Goal: Information Seeking & Learning: Learn about a topic

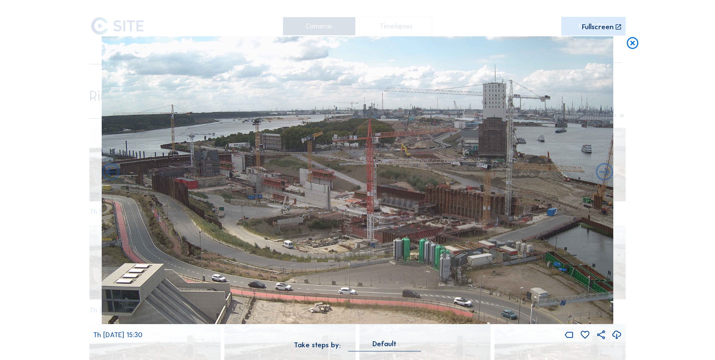
click at [475, 38] on icon at bounding box center [633, 43] width 14 height 15
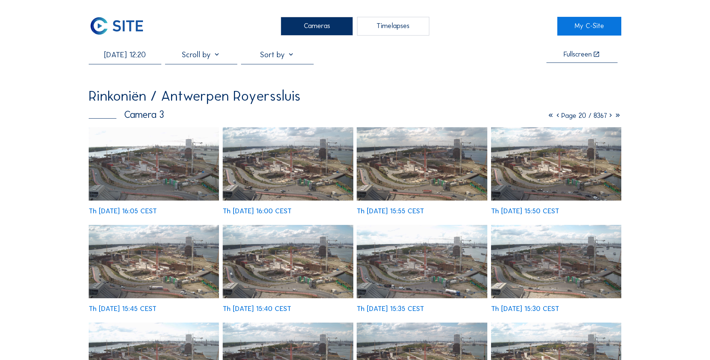
click at [119, 28] on img at bounding box center [117, 26] width 56 height 19
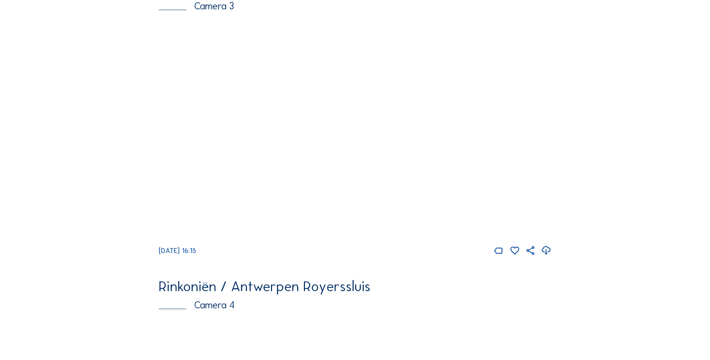
scroll to position [1013, 0]
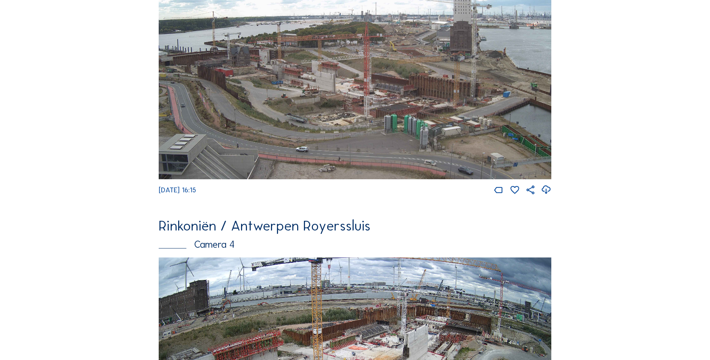
click at [321, 127] on img at bounding box center [355, 68] width 392 height 221
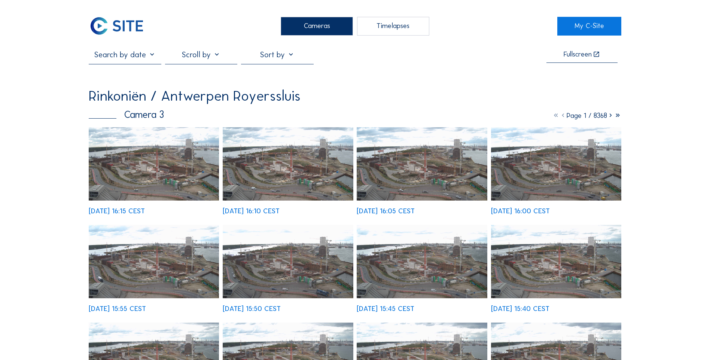
click at [288, 179] on img at bounding box center [288, 163] width 130 height 73
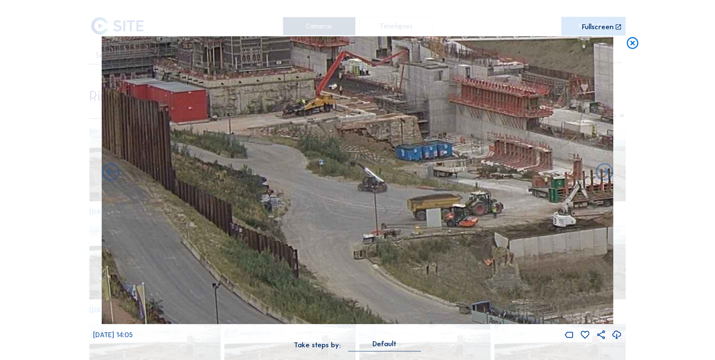
drag, startPoint x: 376, startPoint y: 228, endPoint x: 486, endPoint y: 233, distance: 110.8
click at [475, 225] on img at bounding box center [358, 180] width 512 height 288
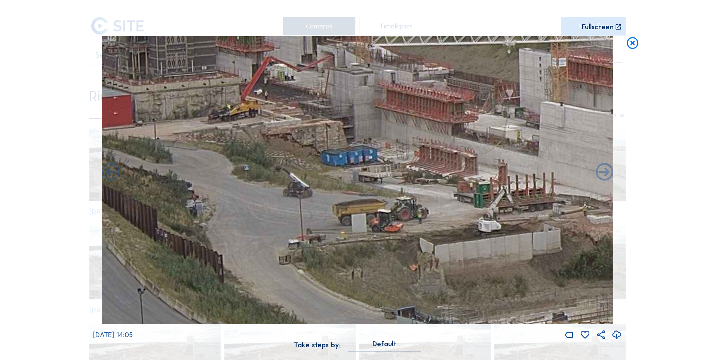
drag, startPoint x: 482, startPoint y: 232, endPoint x: 397, endPoint y: 238, distance: 85.1
click at [397, 225] on img at bounding box center [358, 180] width 512 height 288
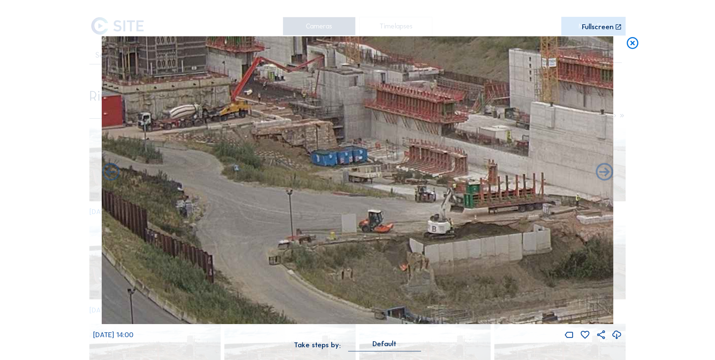
click at [475, 43] on icon at bounding box center [633, 43] width 14 height 15
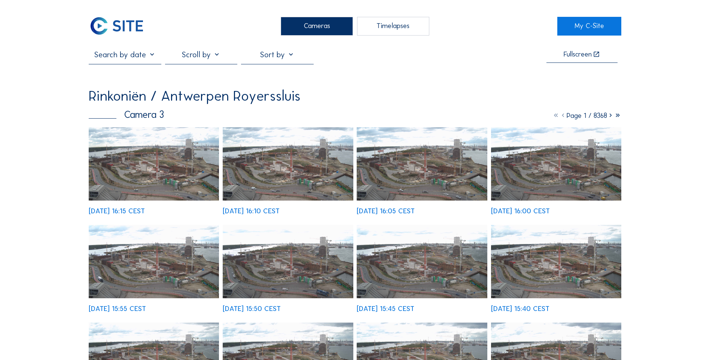
click at [115, 64] on div at bounding box center [125, 57] width 72 height 14
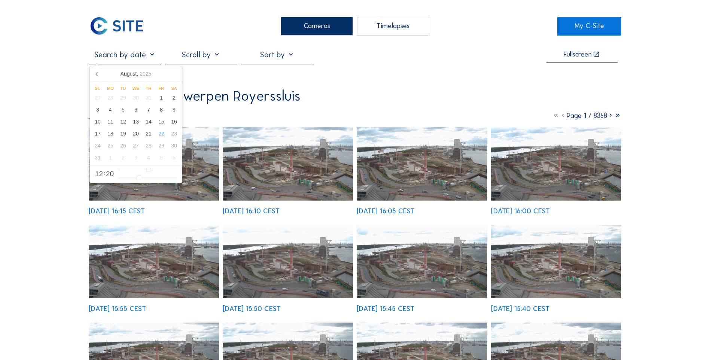
click at [117, 59] on input "text" at bounding box center [125, 54] width 72 height 9
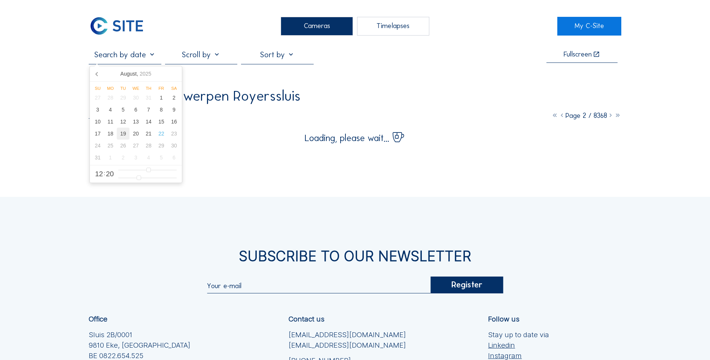
click at [124, 135] on div "19" at bounding box center [123, 134] width 13 height 12
type input "[DATE] 12:20"
click at [53, 153] on div "Cameras Timelapses My C-Site [DATE] 12:20 Fullscreen Rinkoniën / Antwerpen Roye…" at bounding box center [355, 240] width 710 height 481
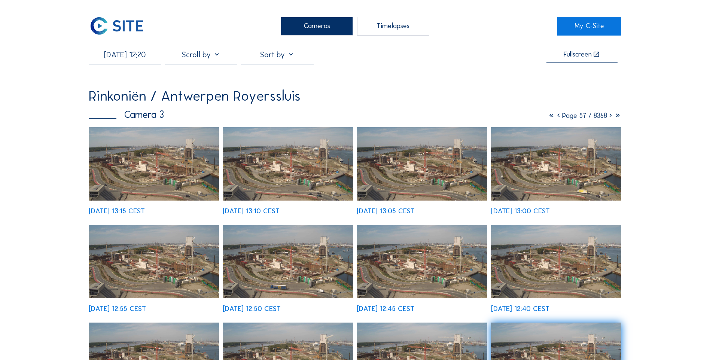
click at [299, 225] on img at bounding box center [288, 261] width 130 height 73
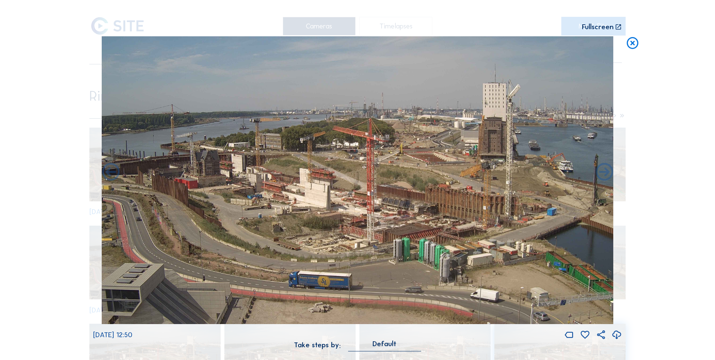
click at [475, 46] on icon at bounding box center [633, 43] width 14 height 15
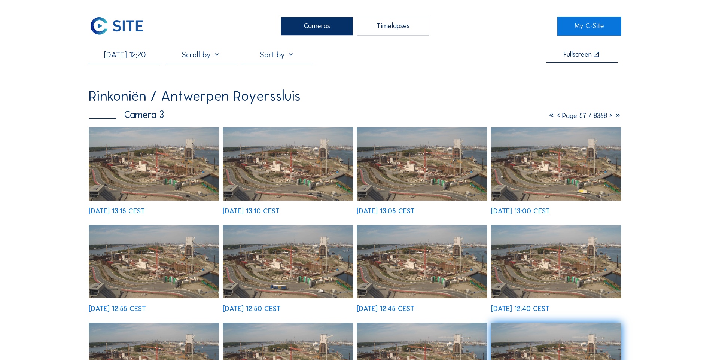
click at [125, 32] on img at bounding box center [117, 26] width 56 height 19
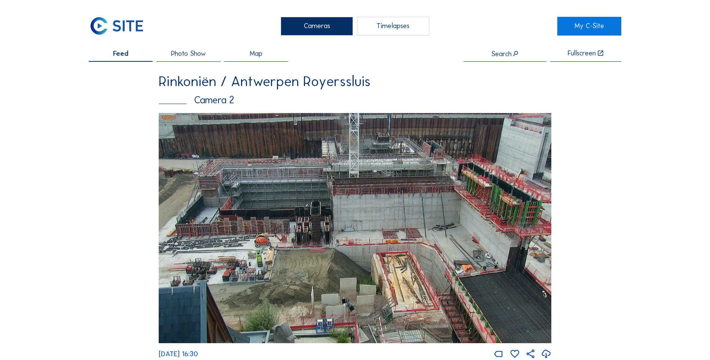
click at [293, 217] on img at bounding box center [355, 228] width 392 height 230
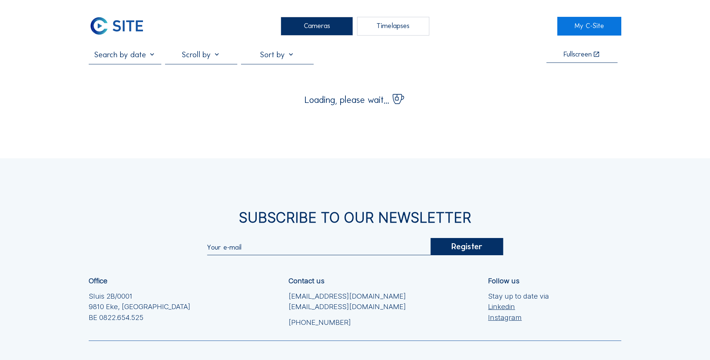
click at [132, 57] on input "text" at bounding box center [125, 54] width 72 height 9
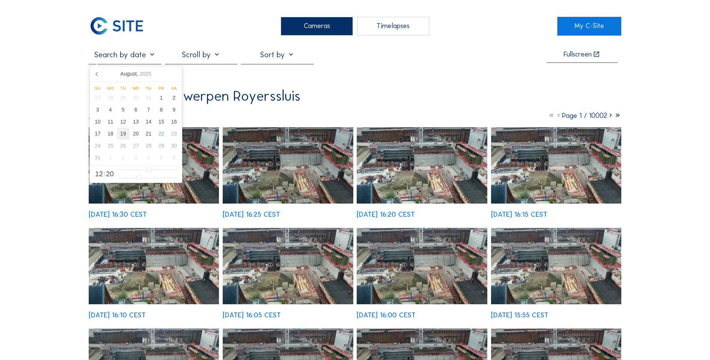
click at [126, 140] on div "19" at bounding box center [123, 134] width 13 height 12
type input "[DATE] 08:20"
type input "8"
click at [138, 169] on input "range" at bounding box center [147, 170] width 58 height 6
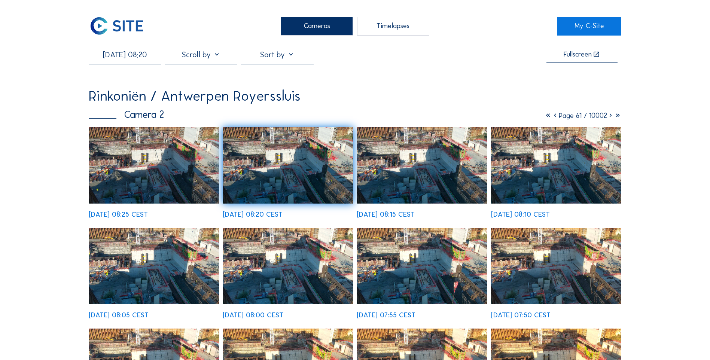
click at [261, 165] on img at bounding box center [288, 165] width 130 height 76
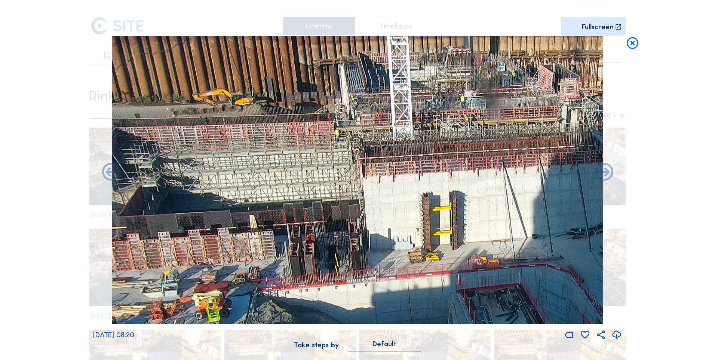
drag, startPoint x: 231, startPoint y: 133, endPoint x: 249, endPoint y: 163, distance: 35.6
click at [275, 184] on img at bounding box center [357, 180] width 491 height 288
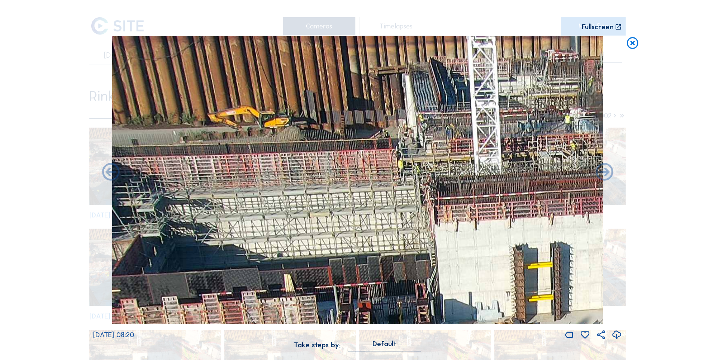
drag, startPoint x: 264, startPoint y: 144, endPoint x: 278, endPoint y: 165, distance: 25.4
click at [278, 165] on img at bounding box center [357, 180] width 491 height 288
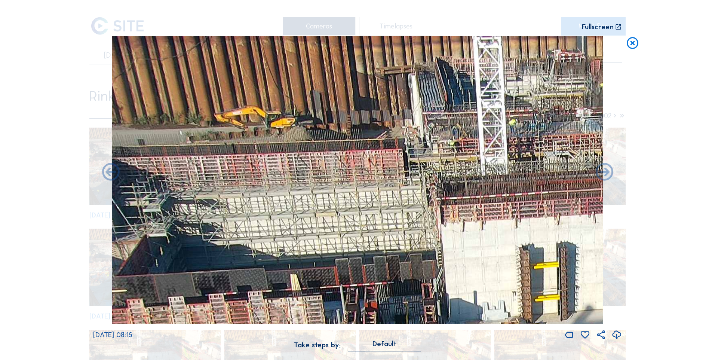
click at [475, 41] on icon at bounding box center [633, 43] width 14 height 15
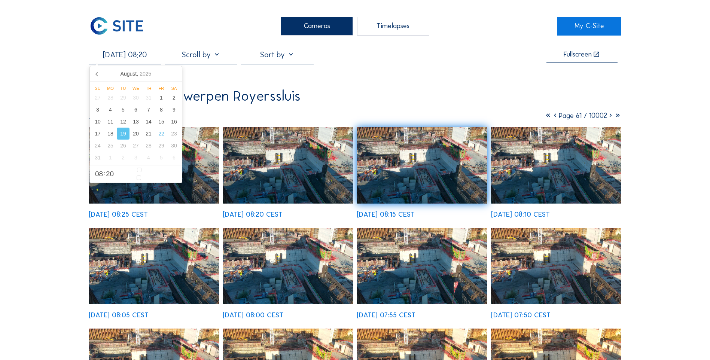
click at [140, 52] on input "[DATE] 08:20" at bounding box center [125, 54] width 72 height 9
click at [137, 133] on div "20" at bounding box center [135, 134] width 13 height 12
type input "[DATE] 08:20"
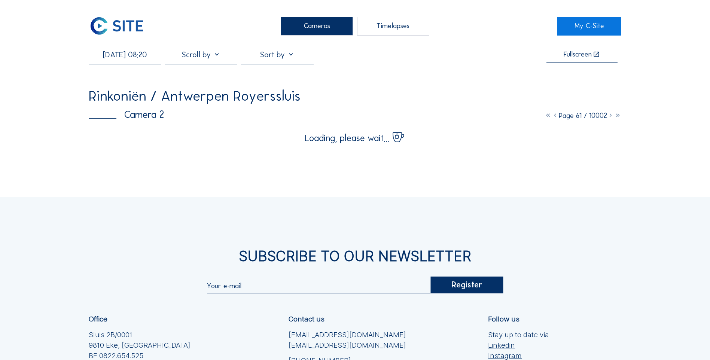
click at [475, 82] on div "Cameras Timelapses My C-Site [DATE] 08:20 Fullscreen Rinkoniën / Antwerpen Roye…" at bounding box center [355, 240] width 710 height 481
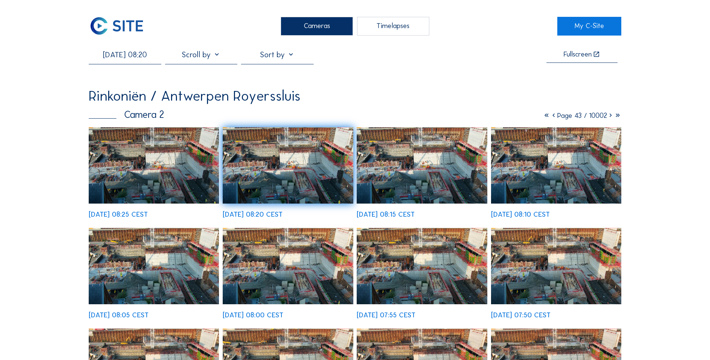
click at [300, 176] on img at bounding box center [288, 165] width 130 height 76
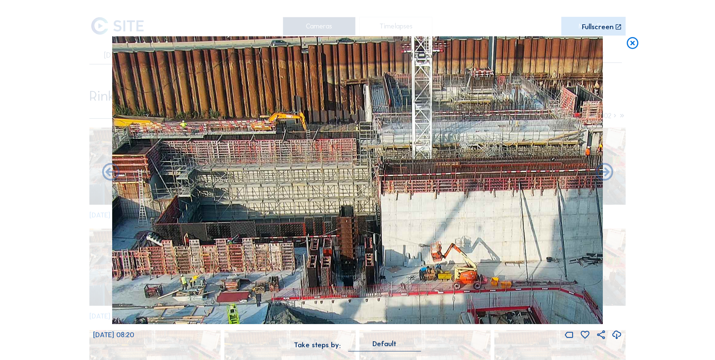
drag, startPoint x: 269, startPoint y: 106, endPoint x: 310, endPoint y: 150, distance: 60.4
click at [310, 150] on img at bounding box center [357, 180] width 491 height 288
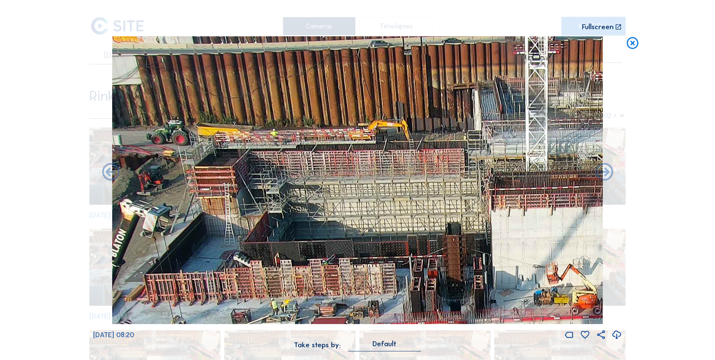
drag, startPoint x: 329, startPoint y: 160, endPoint x: 411, endPoint y: 187, distance: 86.0
click at [411, 187] on img at bounding box center [357, 180] width 491 height 288
